Goal: Information Seeking & Learning: Learn about a topic

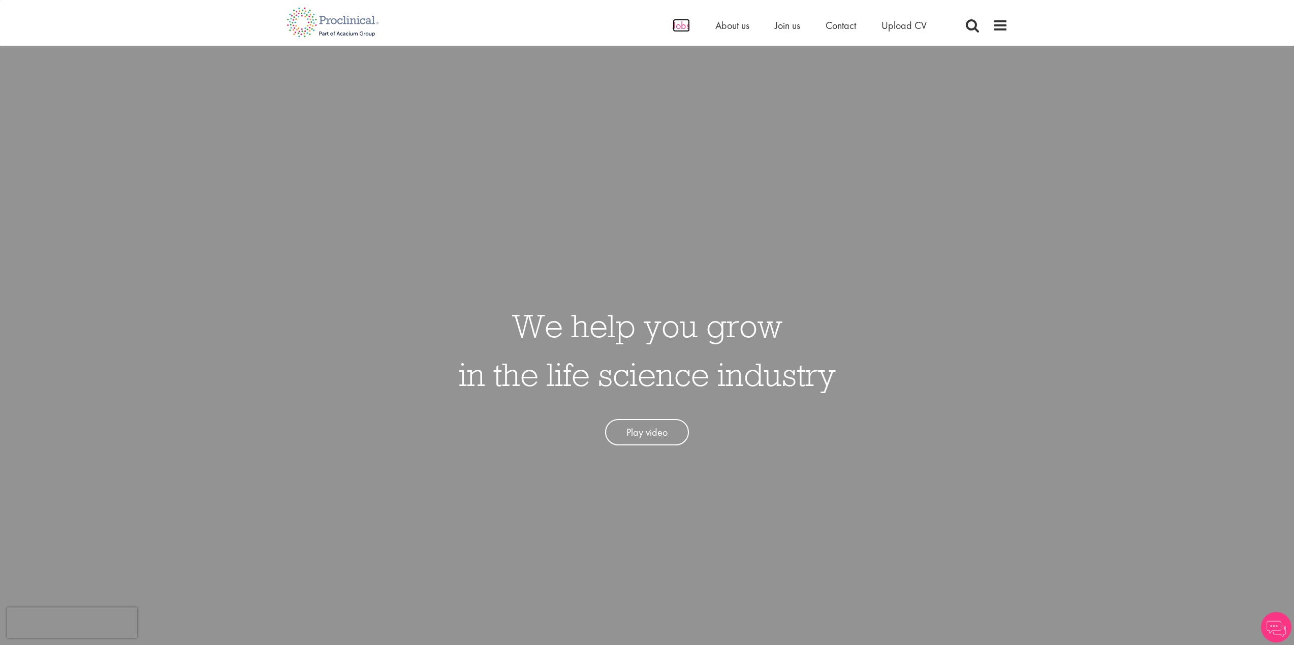
click at [679, 25] on span "Jobs" at bounding box center [681, 25] width 17 height 13
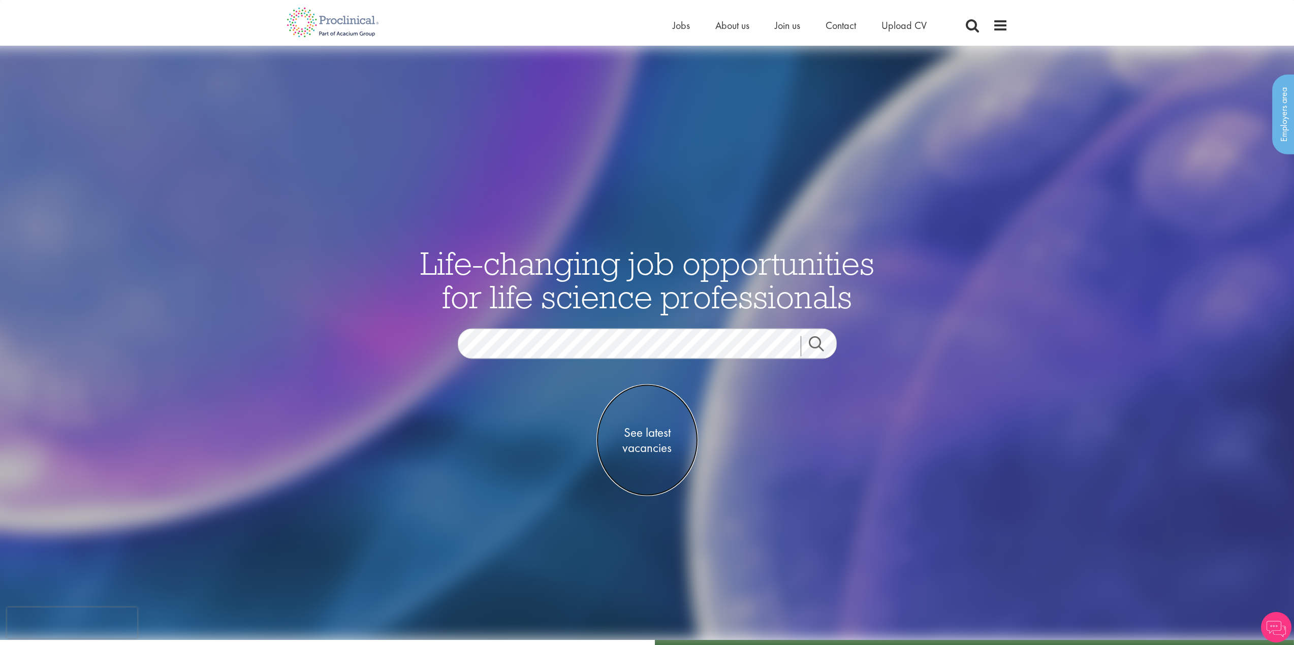
click at [646, 440] on span "See latest vacancies" at bounding box center [648, 440] width 102 height 30
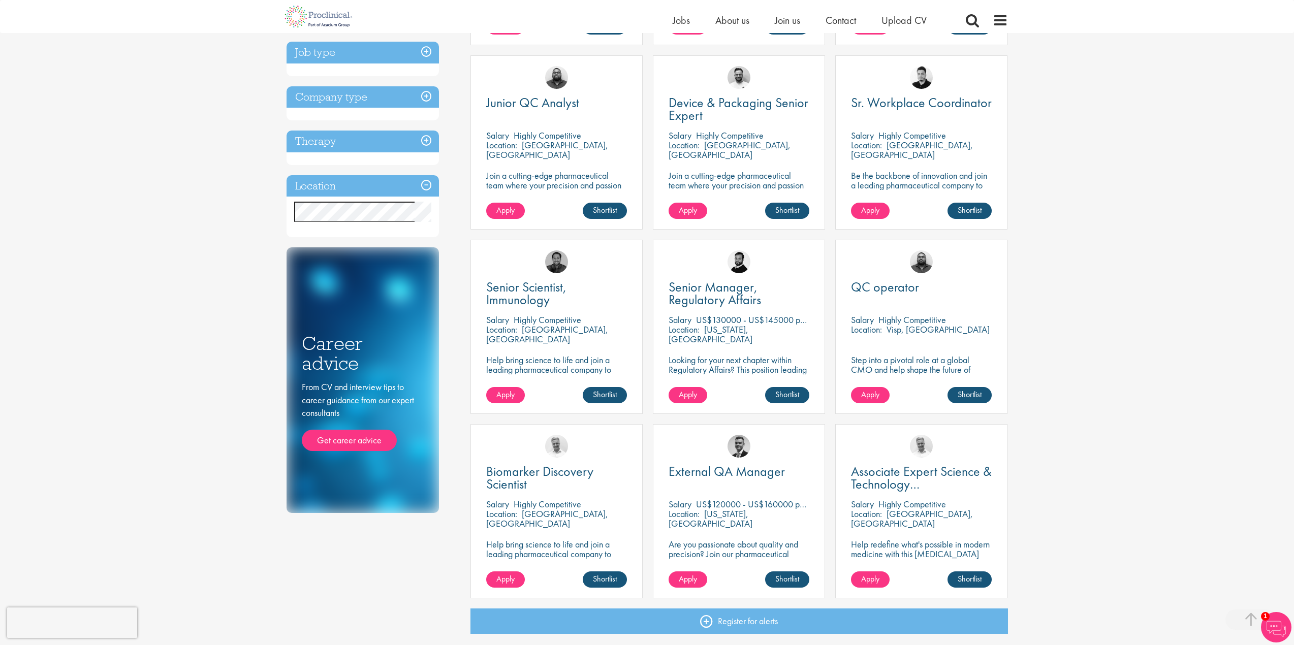
scroll to position [356, 0]
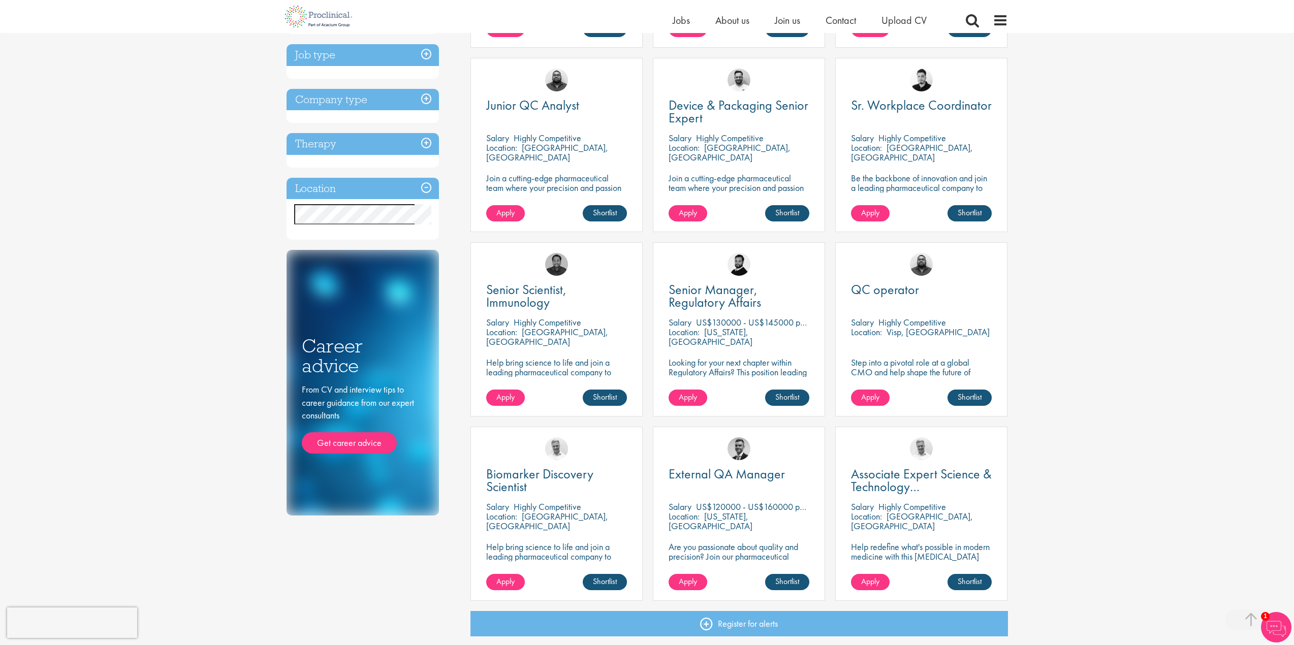
click at [242, 217] on div "You are here: Home > Job search Discipline Biometrics (3) - + Statistics (3) Bu…" at bounding box center [647, 307] width 1294 height 1326
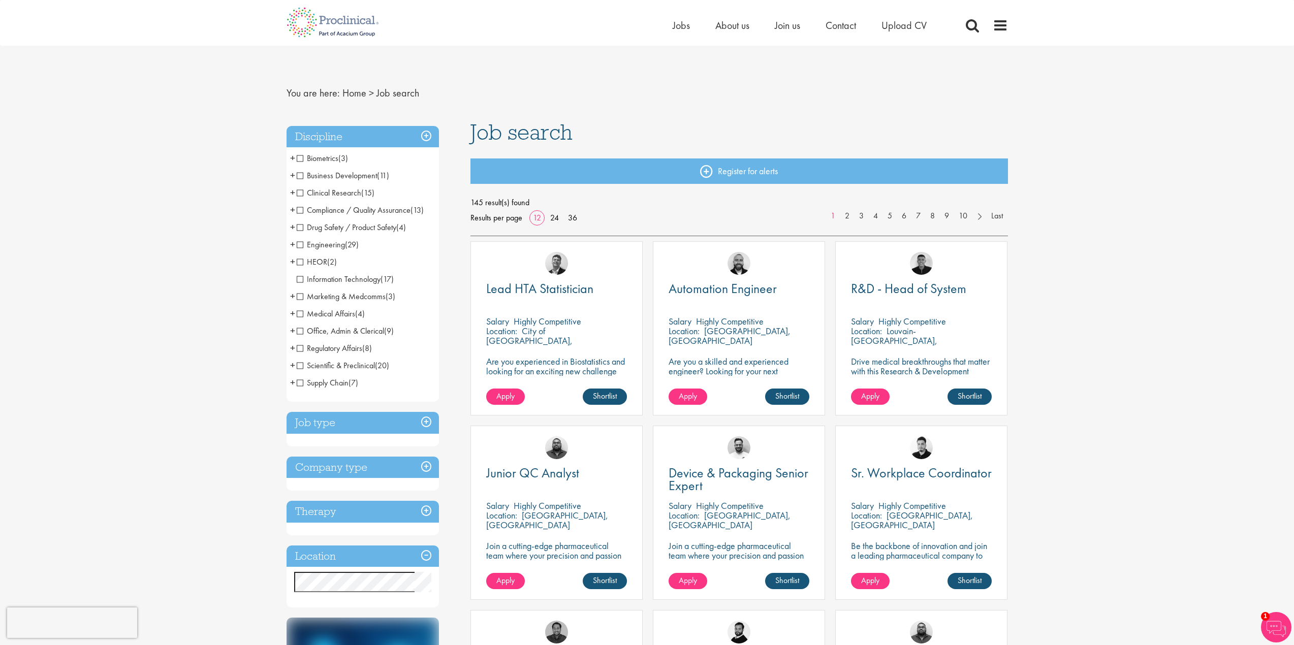
scroll to position [0, 0]
click at [300, 195] on span "Clinical Research" at bounding box center [329, 193] width 65 height 11
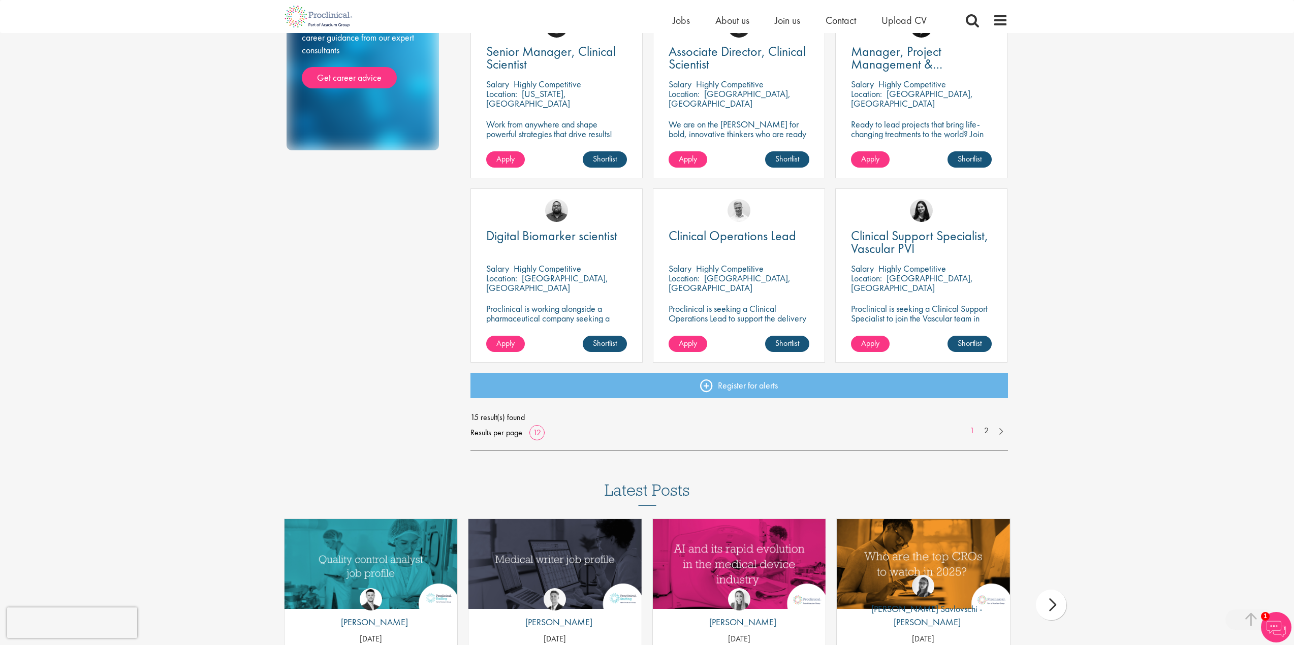
scroll to position [559, 0]
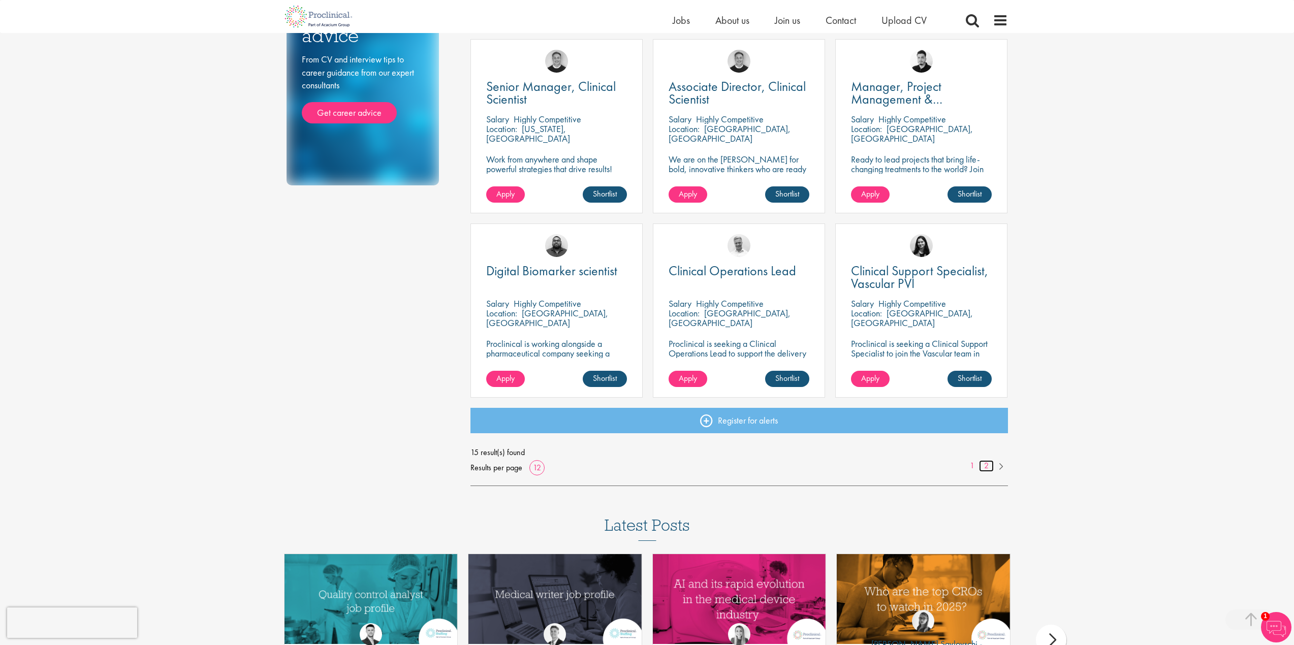
click at [985, 463] on link "2" at bounding box center [986, 466] width 15 height 12
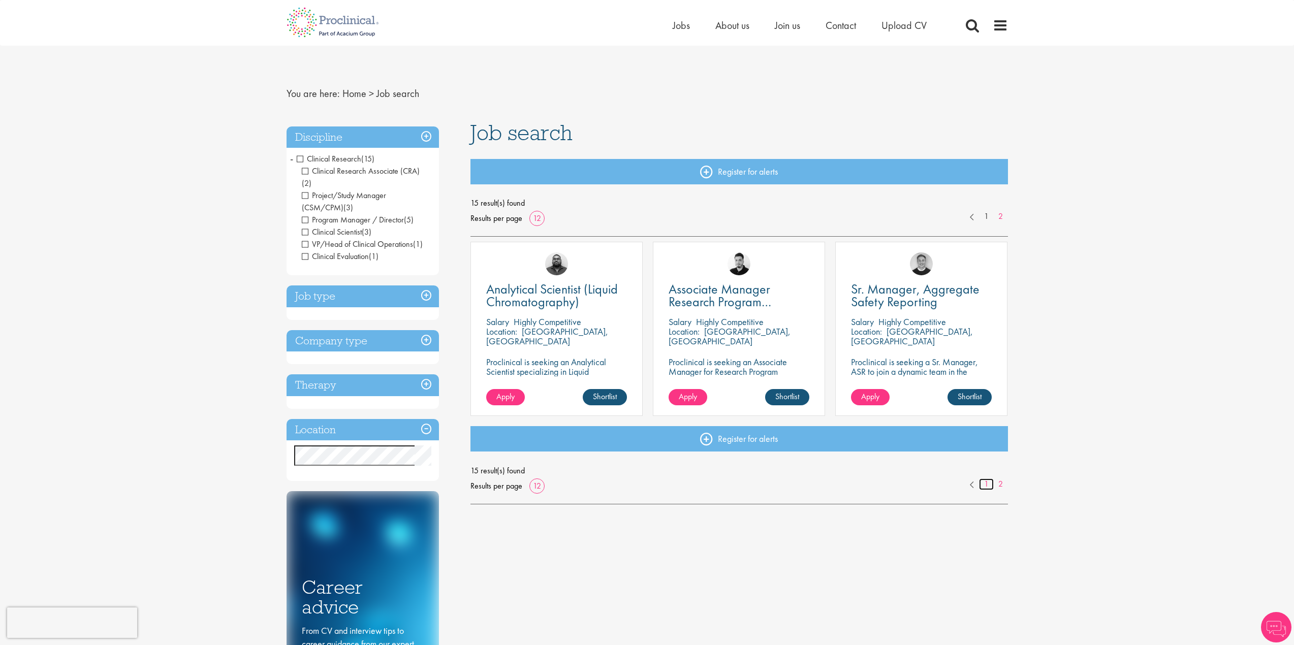
click at [983, 481] on link "1" at bounding box center [986, 485] width 15 height 12
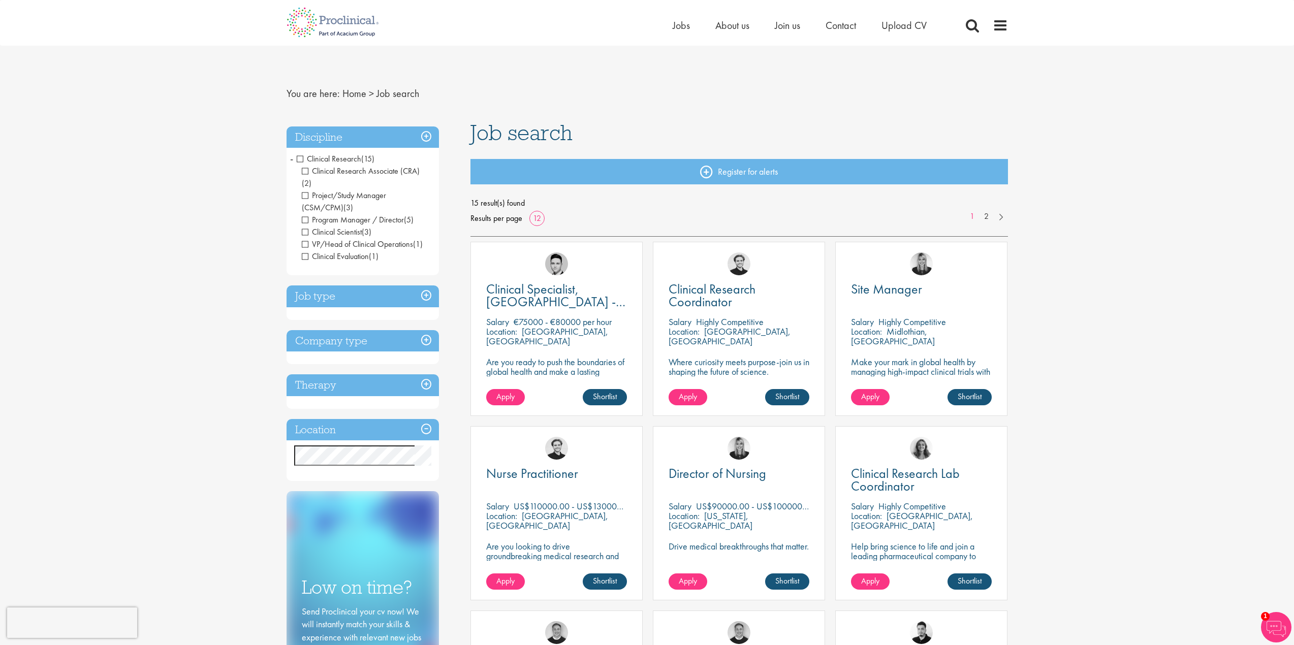
click at [304, 170] on span "Clinical Research Associate (CRA)" at bounding box center [361, 171] width 118 height 11
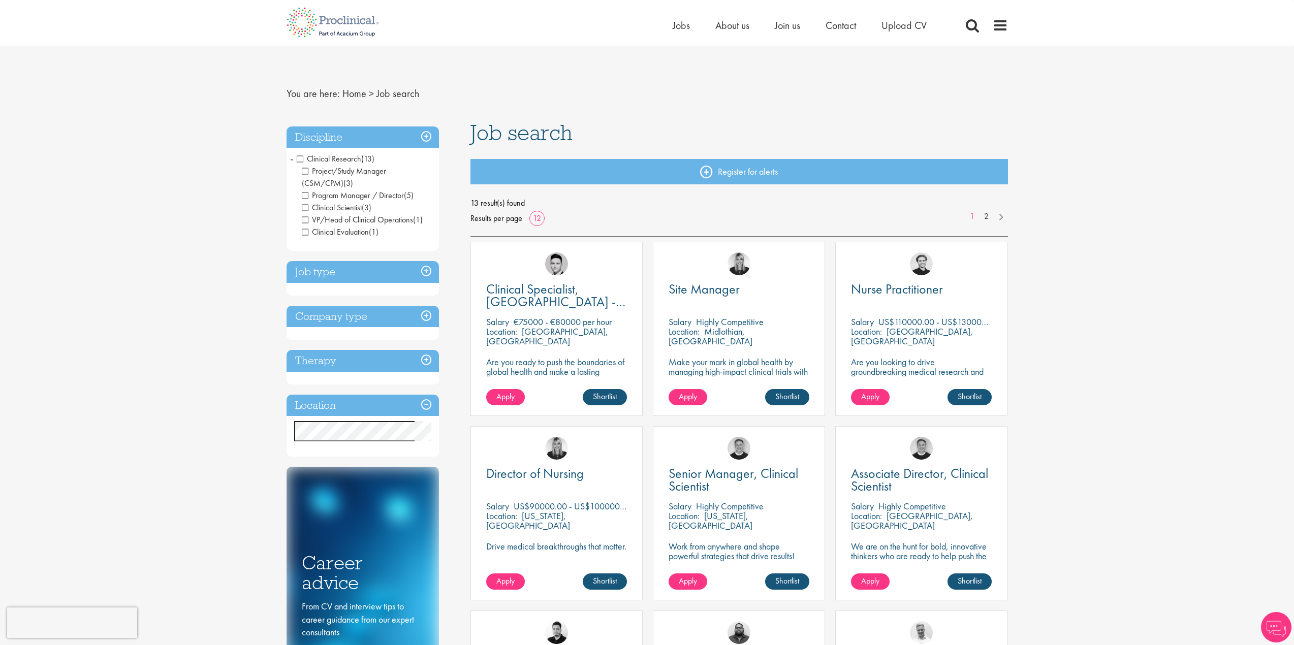
click at [308, 173] on span "Project/Study Manager (CSM/CPM)" at bounding box center [344, 177] width 84 height 23
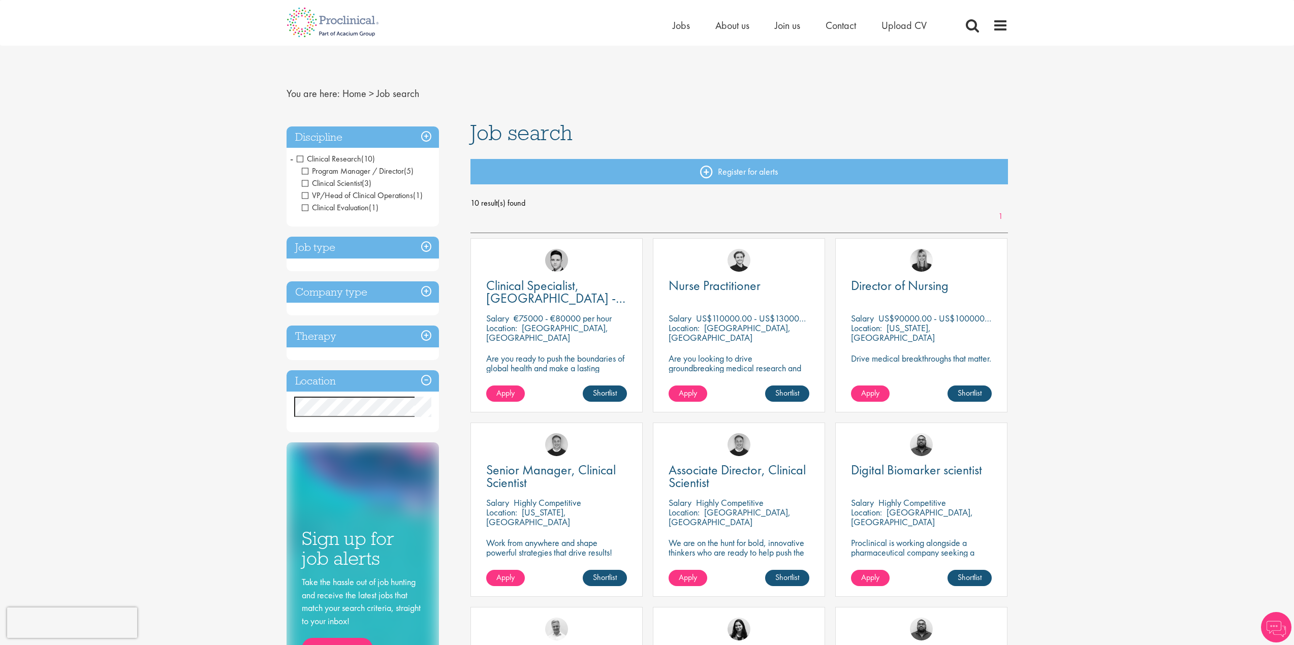
click at [309, 172] on span "Program Manager / Director" at bounding box center [353, 171] width 102 height 11
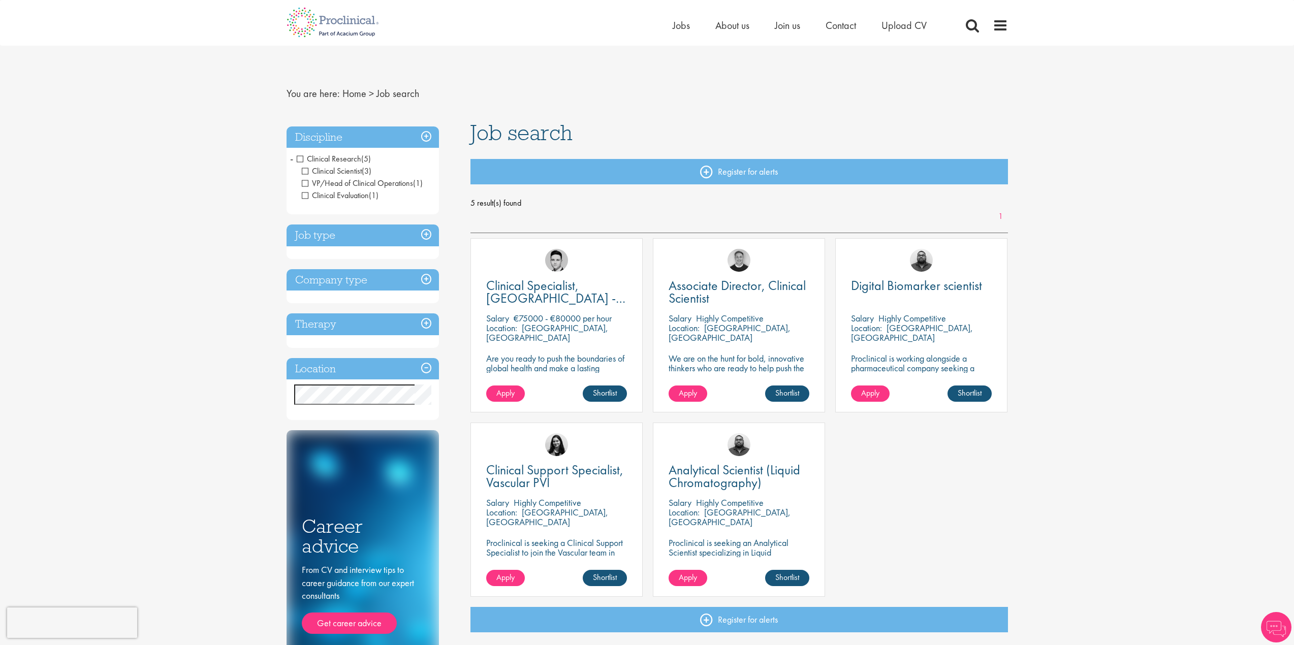
click at [307, 173] on span "Clinical Scientist" at bounding box center [332, 171] width 60 height 11
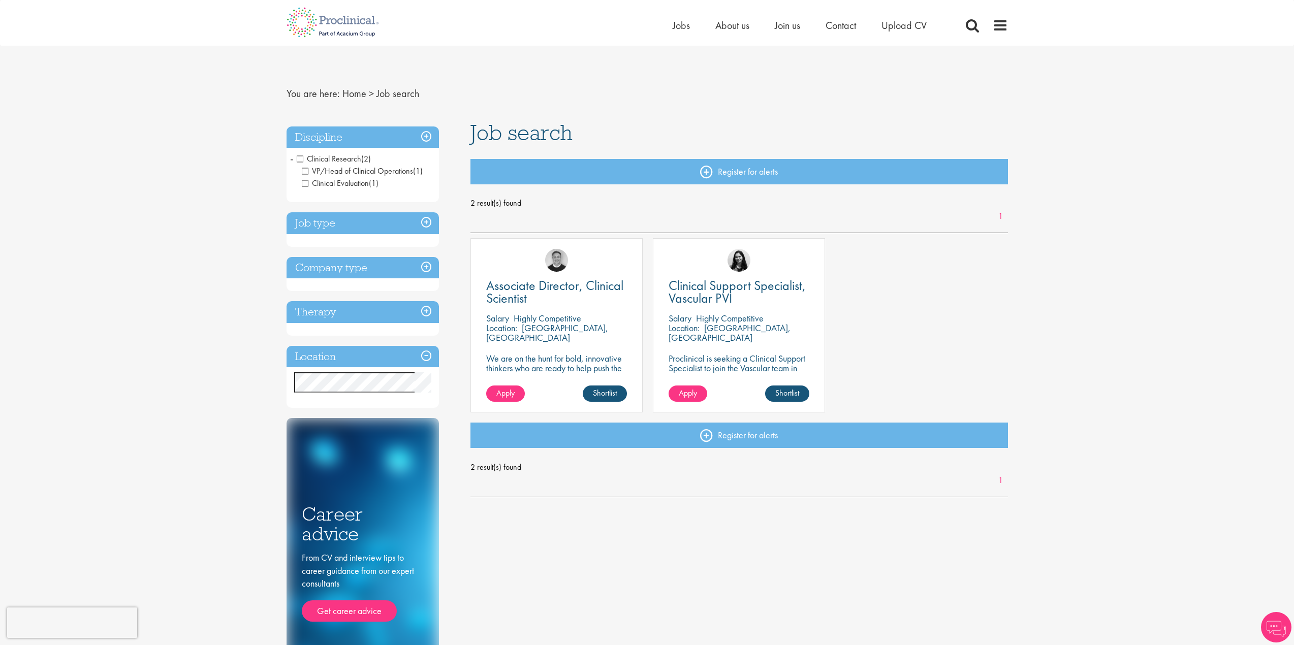
click at [306, 183] on span "Clinical Evaluation" at bounding box center [335, 183] width 67 height 11
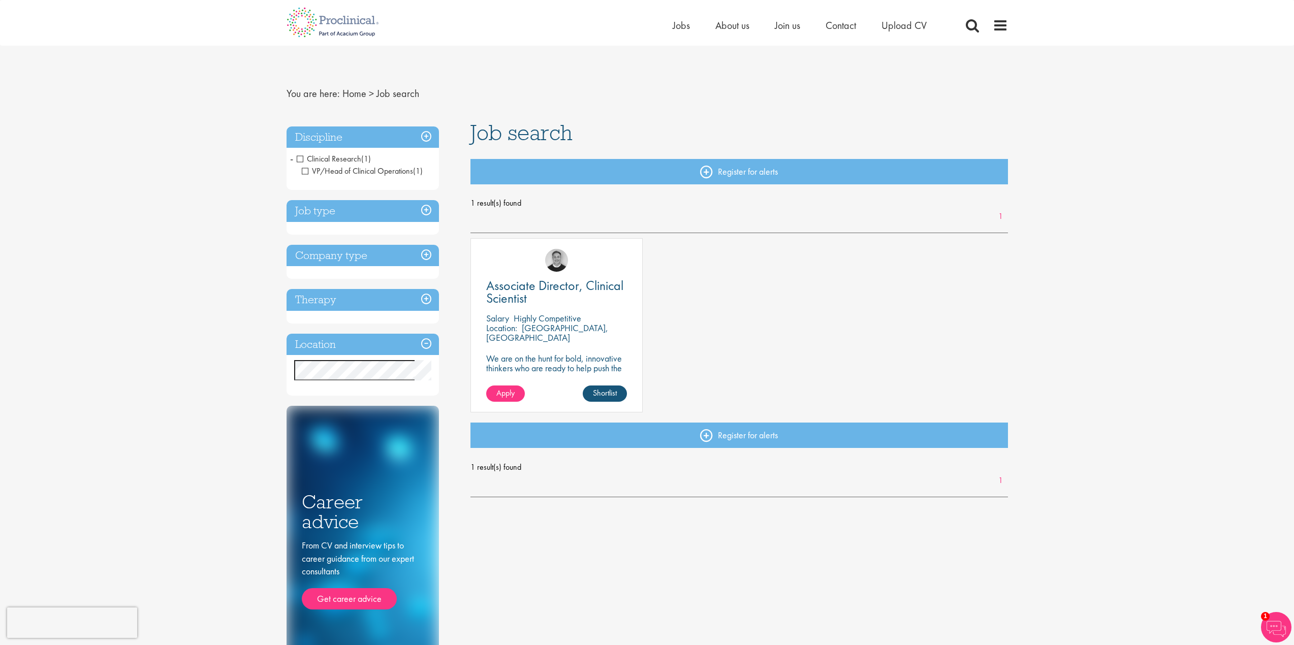
click at [303, 162] on span "Clinical Research" at bounding box center [329, 158] width 65 height 11
